Goal: Navigation & Orientation: Find specific page/section

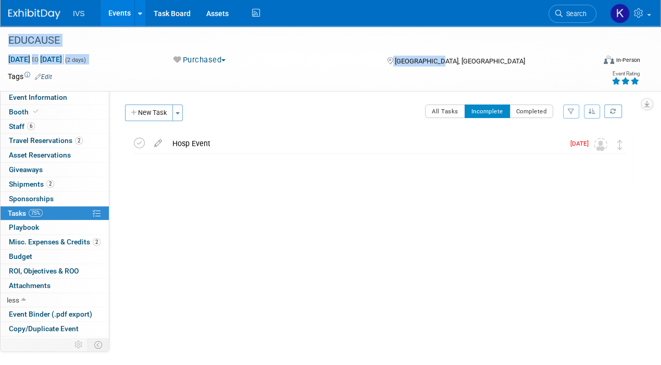
scroll to position [40, 0]
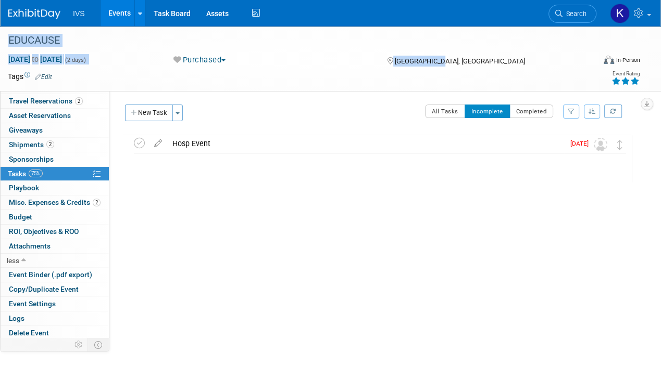
click at [309, 60] on div "Purchased Committed Considering Not Going Purchased Sponsor - Not Going" at bounding box center [270, 60] width 200 height 11
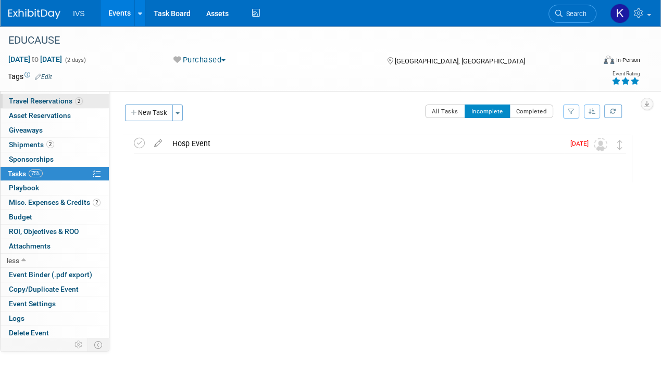
click at [60, 101] on span "Travel Reservations 2" at bounding box center [46, 101] width 74 height 8
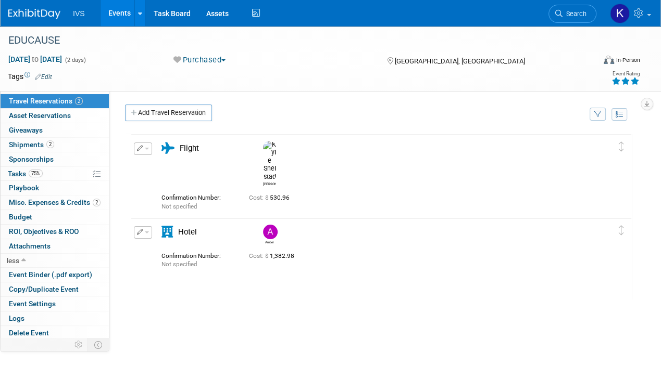
click at [272, 147] on img at bounding box center [269, 161] width 13 height 40
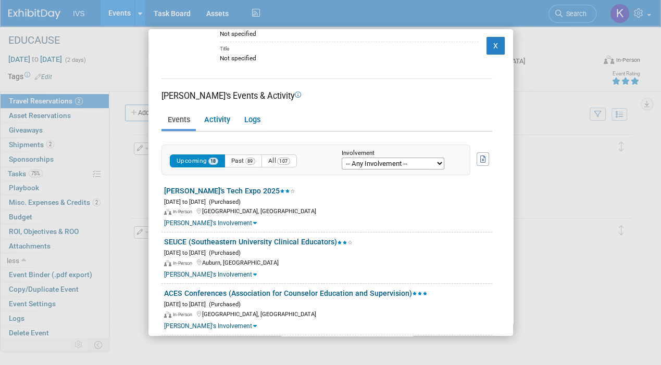
scroll to position [0, 0]
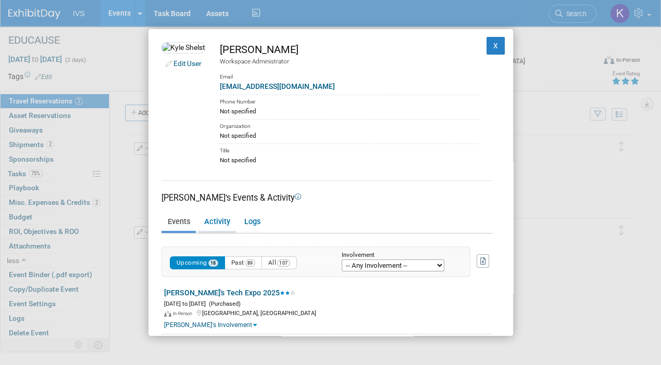
click at [222, 227] on link "Activity" at bounding box center [217, 222] width 38 height 18
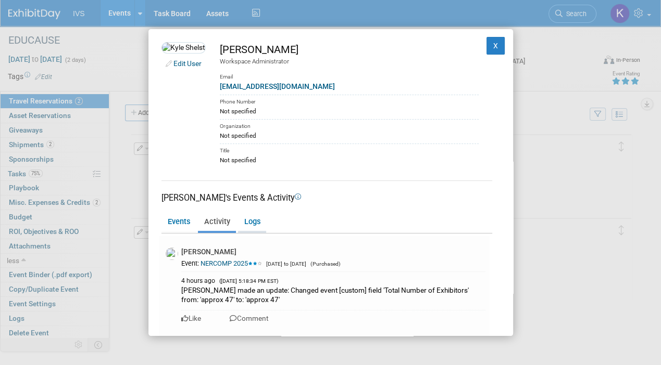
drag, startPoint x: 222, startPoint y: 227, endPoint x: 263, endPoint y: 218, distance: 42.2
click at [263, 218] on ul "Events Activity Logs" at bounding box center [326, 223] width 331 height 22
click at [488, 47] on button "X" at bounding box center [495, 46] width 19 height 18
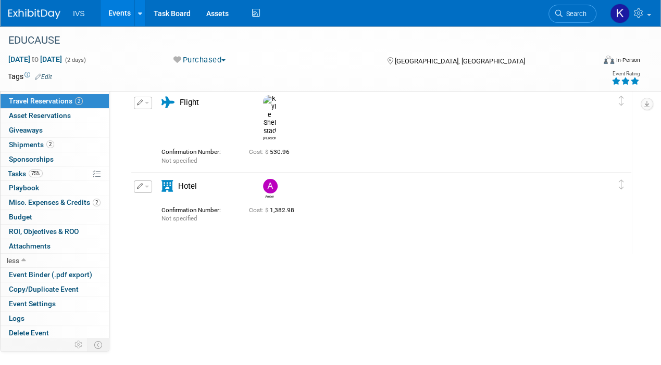
scroll to position [47, 0]
